Goal: Task Accomplishment & Management: Complete application form

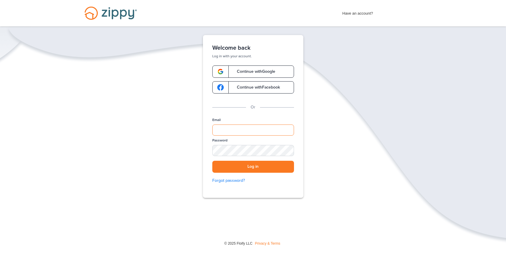
click at [227, 127] on input "Email" at bounding box center [253, 130] width 82 height 11
type input "**********"
click at [259, 168] on button "Log in" at bounding box center [253, 167] width 82 height 12
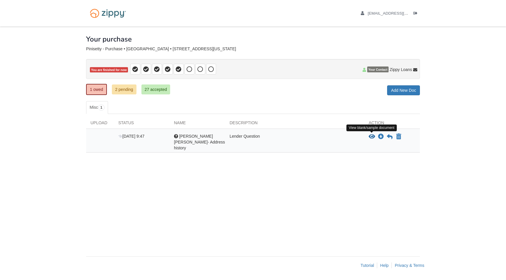
click at [371, 137] on icon "View Bhasker Rao Pinisetty- Address history" at bounding box center [372, 137] width 6 height 6
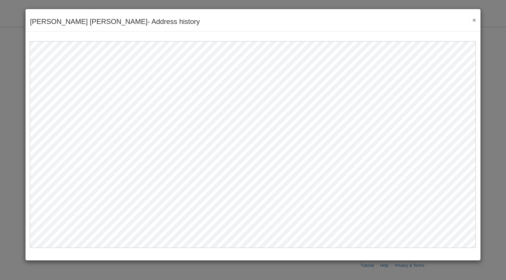
click at [474, 19] on button "×" at bounding box center [472, 20] width 7 height 6
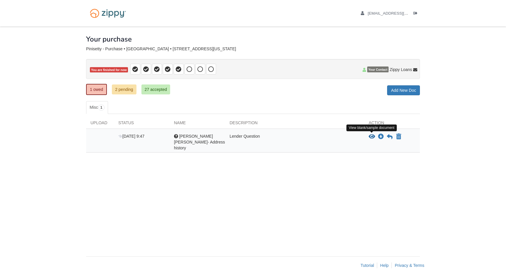
click at [372, 138] on icon "View Bhasker Rao Pinisetty- Address history" at bounding box center [372, 137] width 6 height 6
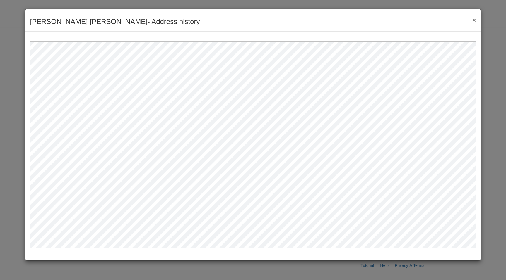
click at [474, 17] on button "×" at bounding box center [472, 20] width 7 height 6
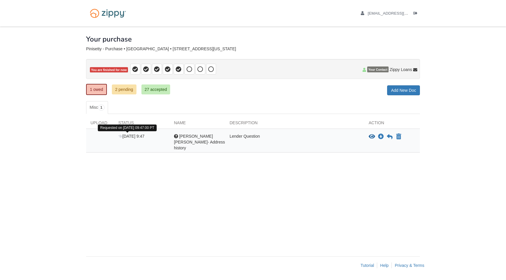
click at [121, 138] on icon at bounding box center [120, 137] width 4 height 4
click at [373, 137] on icon "View Bhasker Rao Pinisetty- Address history" at bounding box center [372, 137] width 6 height 6
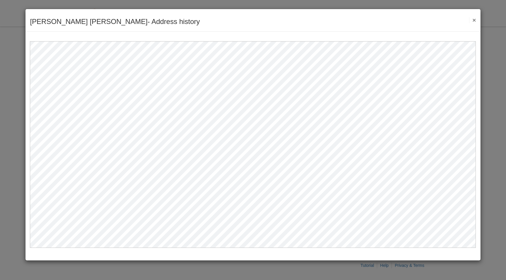
click at [474, 21] on button "×" at bounding box center [472, 20] width 7 height 6
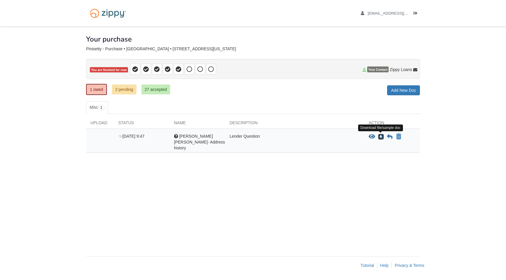
click at [379, 138] on icon "Download Bhasker Rao Pinisetty- Address history" at bounding box center [381, 137] width 6 height 6
click at [389, 136] on icon at bounding box center [390, 137] width 6 height 6
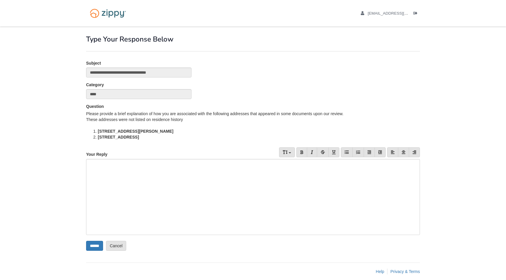
click at [162, 194] on div at bounding box center [253, 197] width 334 height 76
click at [301, 103] on div "Category ****" at bounding box center [253, 93] width 343 height 22
click at [270, 114] on div "Please provide a brief explanation of how you are associated with the following…" at bounding box center [253, 125] width 334 height 29
click at [238, 115] on div "Please provide a brief explanation of how you are associated with the following…" at bounding box center [253, 125] width 334 height 29
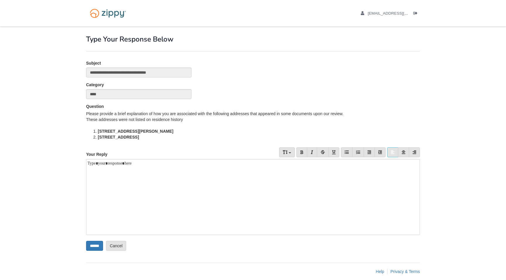
click at [238, 115] on div "Please provide a brief explanation of how you are associated with the following…" at bounding box center [253, 125] width 334 height 29
click at [226, 116] on div "Please provide a brief explanation of how you are associated with the following…" at bounding box center [253, 125] width 334 height 29
click at [194, 116] on div "Please provide a brief explanation of how you are associated with the following…" at bounding box center [253, 125] width 334 height 29
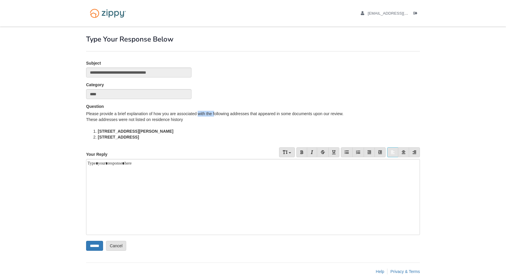
click at [158, 116] on div "Please provide a brief explanation of how you are associated with the following…" at bounding box center [253, 125] width 334 height 29
click at [143, 116] on div "Please provide a brief explanation of how you are associated with the following…" at bounding box center [253, 125] width 334 height 29
click at [135, 121] on div "These addresses were not listed on residence history" at bounding box center [253, 120] width 334 height 6
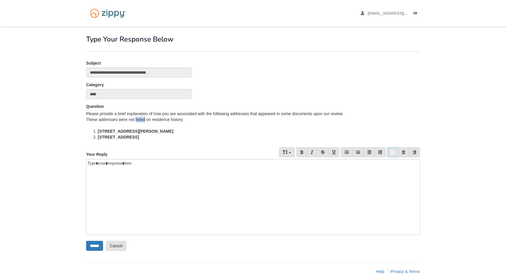
click at [160, 117] on div "These addresses were not listed on residence history" at bounding box center [253, 120] width 334 height 6
click at [177, 121] on div "These addresses were not listed on residence history" at bounding box center [253, 120] width 334 height 6
click at [217, 113] on div "Please provide a brief explanation of how you are associated with the following…" at bounding box center [253, 125] width 334 height 29
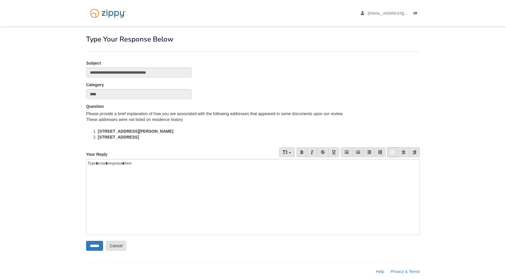
click at [217, 113] on div "Please provide a brief explanation of how you are associated with the following…" at bounding box center [253, 125] width 334 height 29
click at [249, 113] on div "Please provide a brief explanation of how you are associated with the following…" at bounding box center [253, 125] width 334 height 29
click at [264, 114] on div "Please provide a brief explanation of how you are associated with the following…" at bounding box center [253, 125] width 334 height 29
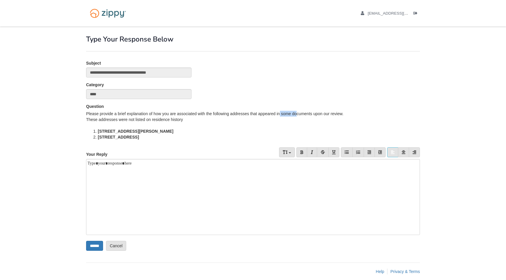
click at [281, 114] on div "Please provide a brief explanation of how you are associated with the following…" at bounding box center [253, 125] width 334 height 29
click at [306, 116] on div "Please provide a brief explanation of how you are associated with the following…" at bounding box center [253, 125] width 334 height 29
click at [224, 113] on div "Please provide a brief explanation of how you are associated with the following…" at bounding box center [253, 125] width 334 height 29
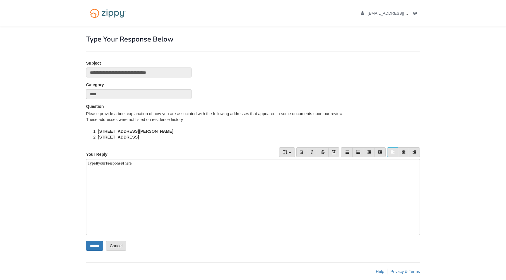
click at [224, 113] on div "Please provide a brief explanation of how you are associated with the following…" at bounding box center [253, 125] width 334 height 29
click at [239, 115] on div "Please provide a brief explanation of how you are associated with the following…" at bounding box center [253, 125] width 334 height 29
click at [261, 114] on div "Please provide a brief explanation of how you are associated with the following…" at bounding box center [253, 125] width 334 height 29
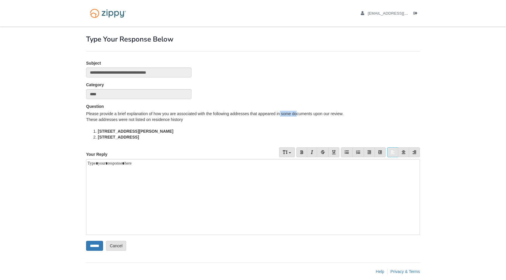
click at [293, 112] on div "Please provide a brief explanation of how you are associated with the following…" at bounding box center [253, 125] width 334 height 29
click at [321, 115] on div "Please provide a brief explanation of how you are associated with the following…" at bounding box center [253, 125] width 334 height 29
click at [330, 114] on div "Please provide a brief explanation of how you are associated with the following…" at bounding box center [253, 125] width 334 height 29
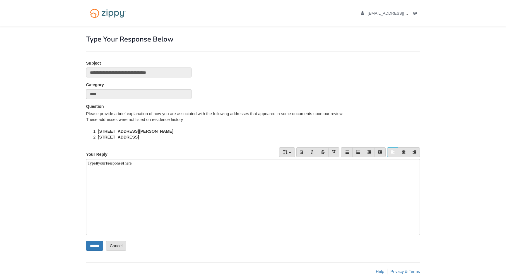
click at [330, 114] on div "Please provide a brief explanation of how you are associated with the following…" at bounding box center [253, 125] width 334 height 29
click at [340, 115] on div "Please provide a brief explanation of how you are associated with the following…" at bounding box center [253, 125] width 334 height 29
click at [212, 115] on div "Please provide a brief explanation of how you are associated with the following…" at bounding box center [253, 125] width 334 height 29
click at [187, 116] on div "Please provide a brief explanation of how you are associated with the following…" at bounding box center [253, 125] width 334 height 29
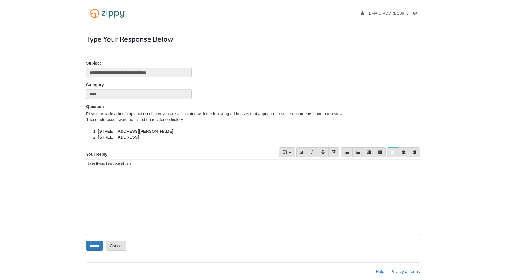
click at [187, 116] on div "Please provide a brief explanation of how you are associated with the following…" at bounding box center [253, 125] width 334 height 29
click at [141, 118] on div "These addresses were not listed on residence history" at bounding box center [253, 120] width 334 height 6
click at [138, 124] on div at bounding box center [253, 126] width 334 height 6
click at [140, 121] on div "These addresses were not listed on residence history" at bounding box center [253, 120] width 334 height 6
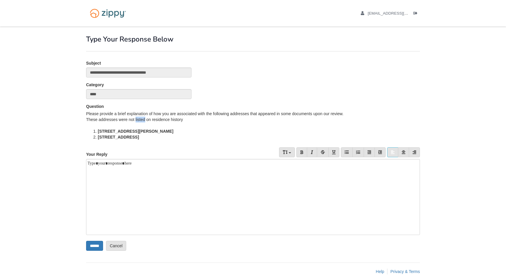
click at [131, 134] on li "4511 264th Ave NE Unit 4 Redmon, WA 98053" at bounding box center [259, 132] width 322 height 6
click at [137, 134] on li "4511 264th Ave NE Unit 4 Redmon, WA 98053" at bounding box center [259, 132] width 322 height 6
click at [153, 132] on b "4511 264th Ave NE Unit 4 Redmon, WA 98053" at bounding box center [136, 131] width 76 height 5
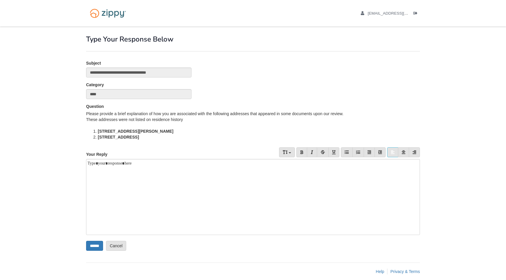
click at [139, 137] on b "9417 NE 180th Ave #4 Redmond, WA 98052" at bounding box center [118, 137] width 41 height 5
click at [131, 137] on b "9417 NE 180th Ave #4 Redmond, WA 98052" at bounding box center [118, 137] width 41 height 5
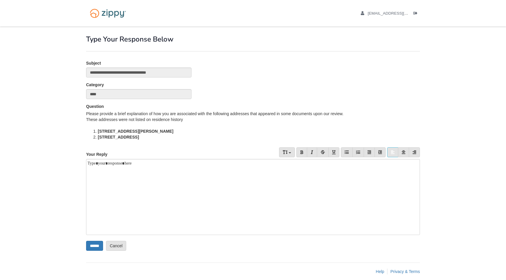
click at [139, 138] on b "9417 NE 180th Ave #4 Redmond, WA 98052" at bounding box center [118, 137] width 41 height 5
click at [128, 183] on div at bounding box center [253, 197] width 334 height 76
click at [99, 250] on input "******" at bounding box center [94, 246] width 17 height 10
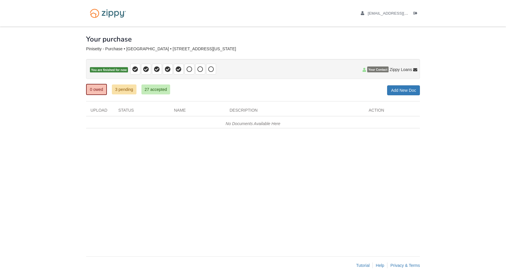
click at [332, 152] on div "× × × Pending Add Document Notice document will be included in the email sent t…" at bounding box center [253, 139] width 334 height 224
click at [309, 163] on div "× × × Pending Add Document Notice document will be included in the email sent t…" at bounding box center [253, 139] width 334 height 224
